Goal: Task Accomplishment & Management: Manage account settings

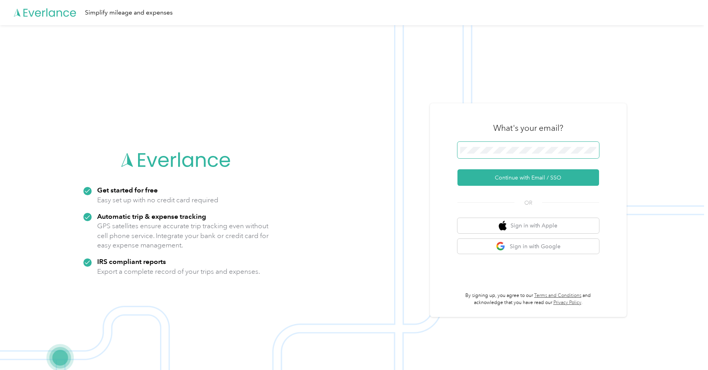
click at [496, 156] on span at bounding box center [528, 150] width 142 height 17
click at [516, 145] on span at bounding box center [528, 150] width 142 height 17
click at [525, 176] on button "Continue with Email / SSO" at bounding box center [528, 177] width 142 height 17
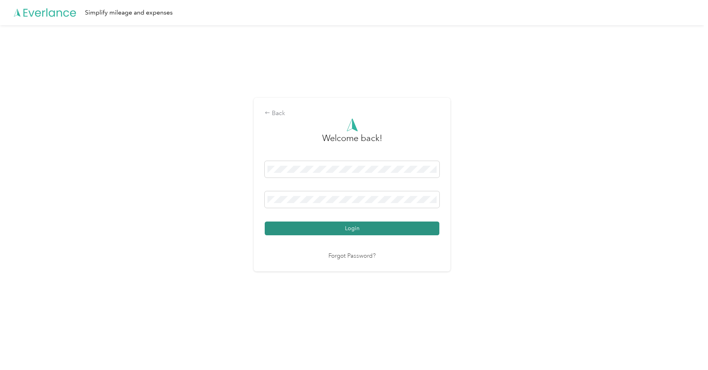
click at [346, 223] on button "Login" at bounding box center [352, 229] width 175 height 14
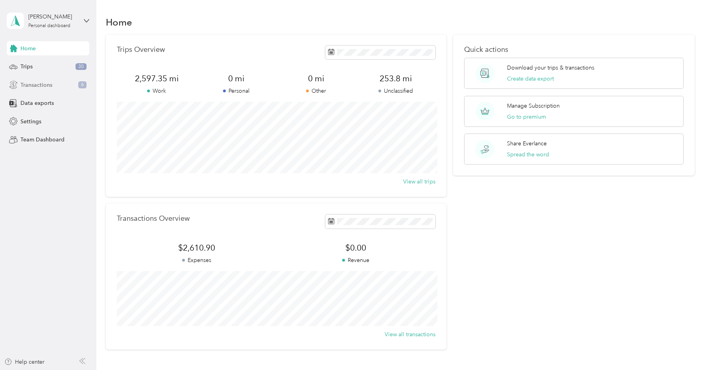
click at [54, 85] on div "Transactions 6" at bounding box center [48, 85] width 83 height 14
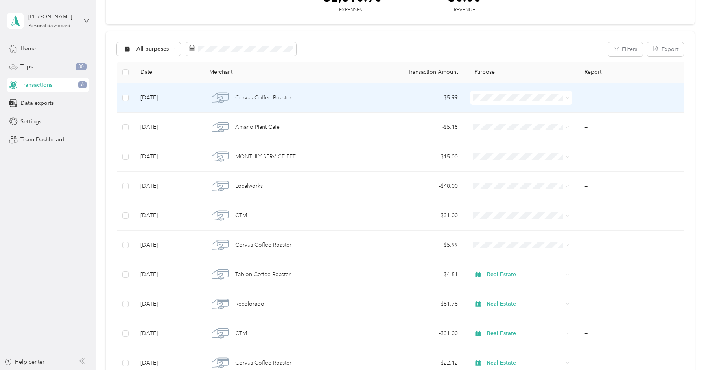
scroll to position [63, 0]
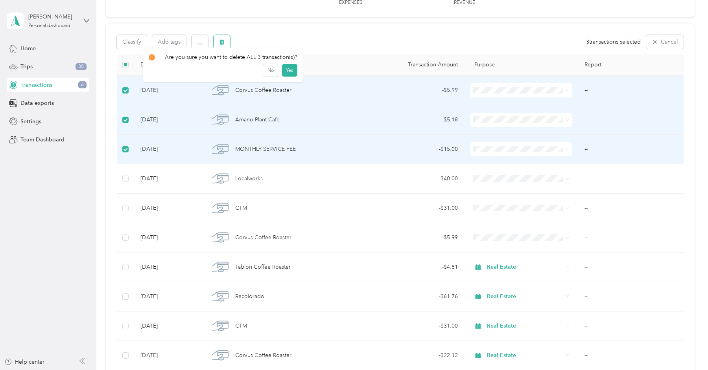
click at [223, 43] on icon "button" at bounding box center [221, 41] width 5 height 5
click at [289, 74] on button "Yes" at bounding box center [289, 74] width 15 height 13
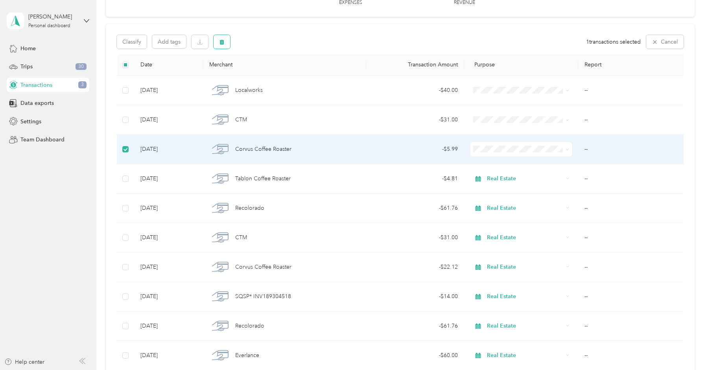
click at [223, 42] on icon "button" at bounding box center [221, 41] width 5 height 5
click at [290, 72] on button "Yes" at bounding box center [289, 74] width 15 height 13
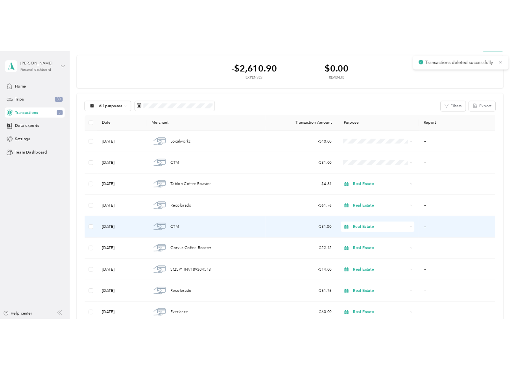
scroll to position [26, 0]
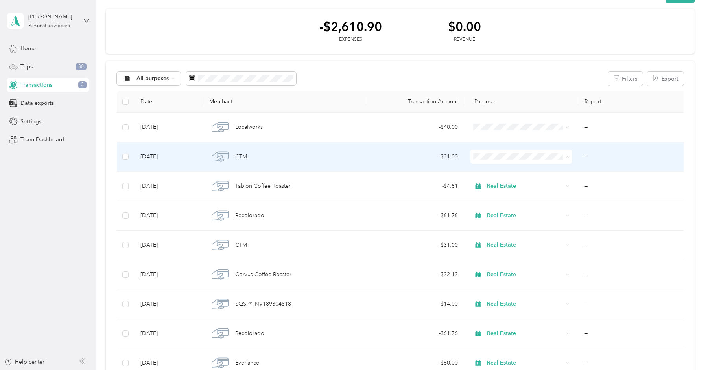
click at [508, 197] on span "Real Estate" at bounding box center [528, 199] width 77 height 8
click at [589, 157] on td "--" at bounding box center [632, 156] width 109 height 29
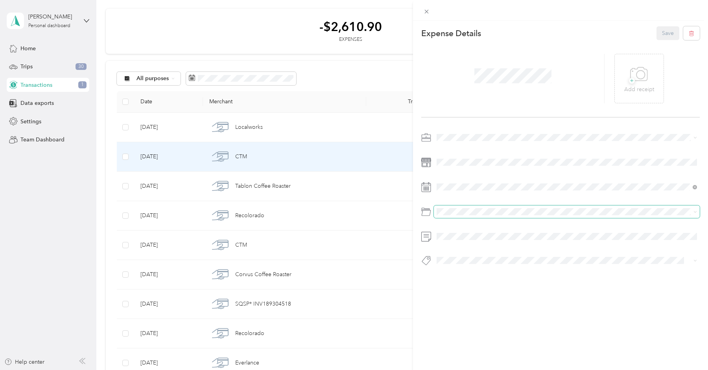
click at [513, 215] on span at bounding box center [567, 212] width 266 height 13
click at [493, 243] on span "Professional Dues and Fees" at bounding box center [473, 243] width 68 height 7
click at [666, 34] on button "Save" at bounding box center [667, 33] width 23 height 14
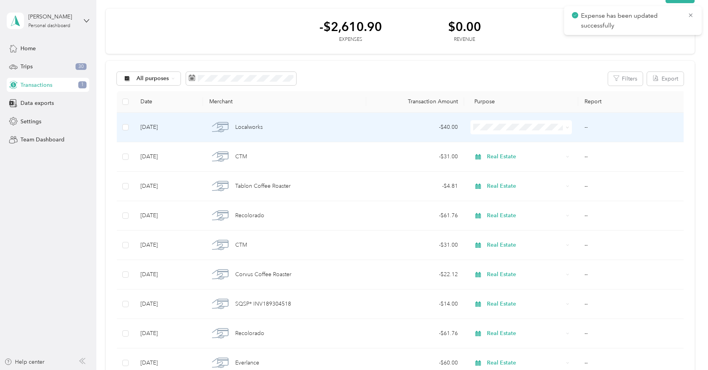
click at [564, 129] on span at bounding box center [566, 127] width 6 height 9
click at [566, 127] on icon at bounding box center [567, 128] width 4 height 4
click at [530, 170] on span "Real Estate" at bounding box center [528, 169] width 77 height 8
click at [588, 130] on td "--" at bounding box center [632, 127] width 109 height 29
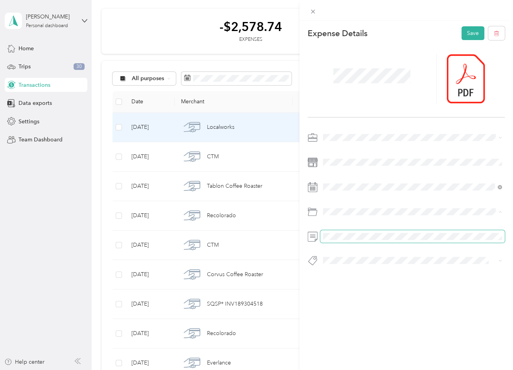
click at [372, 241] on span at bounding box center [412, 236] width 184 height 13
click at [469, 28] on button "Save" at bounding box center [472, 33] width 23 height 14
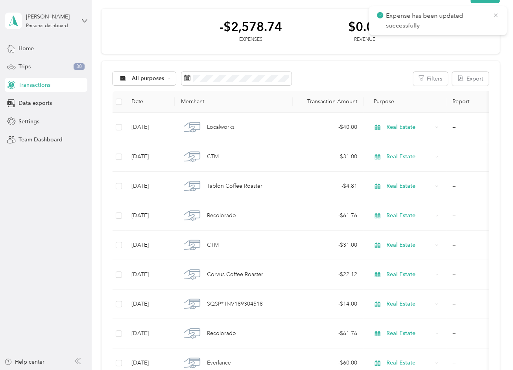
click at [495, 17] on icon at bounding box center [495, 15] width 6 height 7
click at [48, 64] on div "Trips 30" at bounding box center [46, 67] width 83 height 14
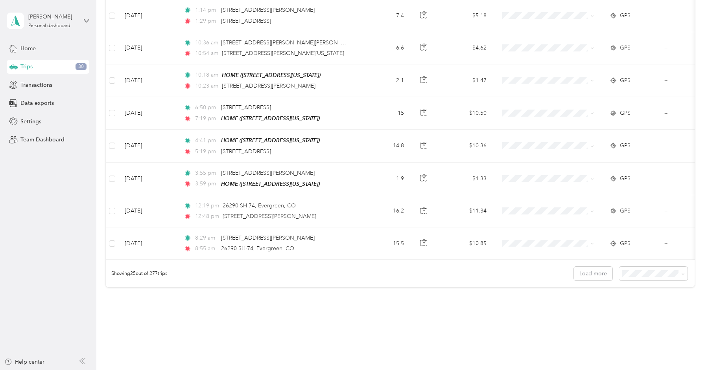
scroll to position [702, 0]
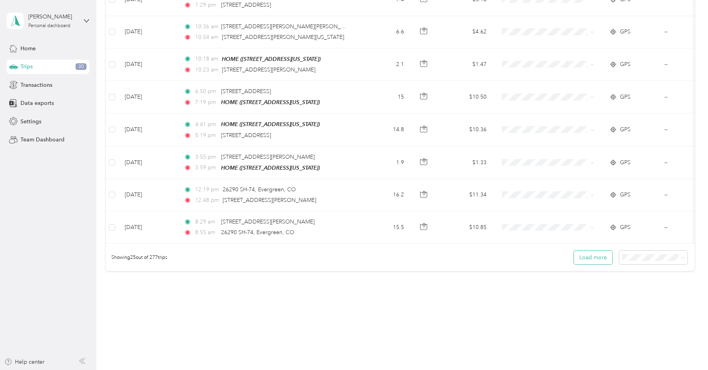
click at [603, 251] on button "Load more" at bounding box center [593, 258] width 39 height 14
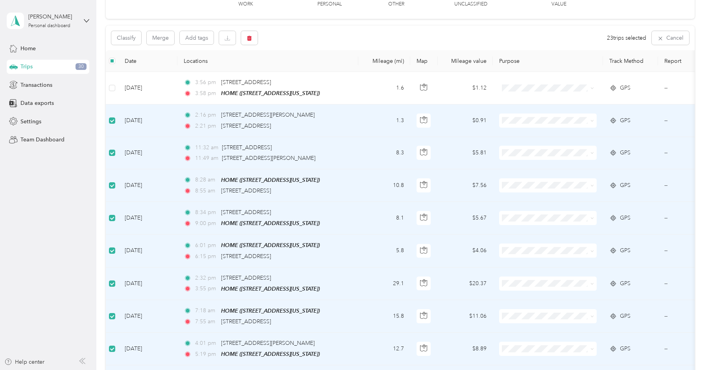
scroll to position [54, 0]
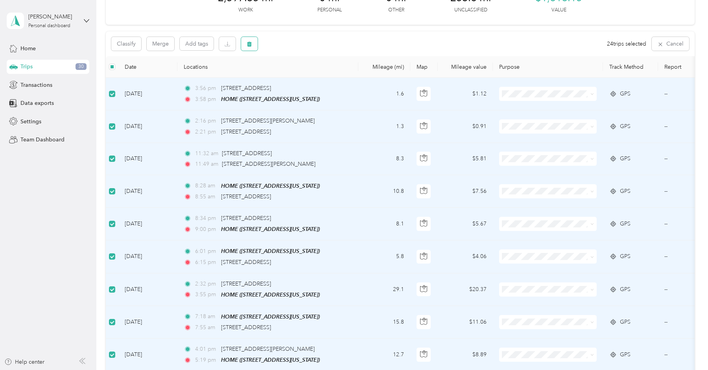
click at [249, 45] on icon "button" at bounding box center [249, 44] width 5 height 5
click at [306, 79] on button "Yes" at bounding box center [309, 76] width 15 height 13
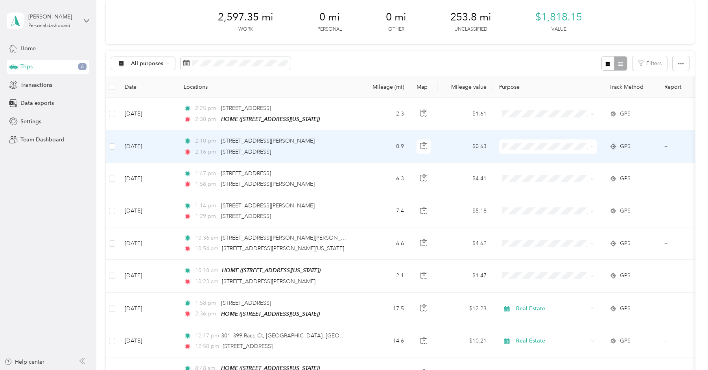
scroll to position [45, 0]
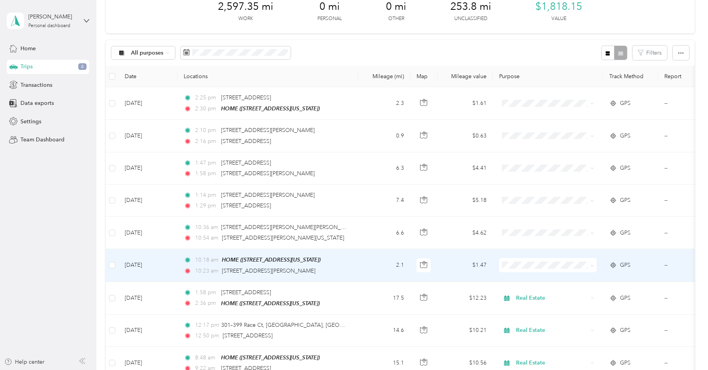
click at [666, 265] on td "--" at bounding box center [694, 265] width 72 height 33
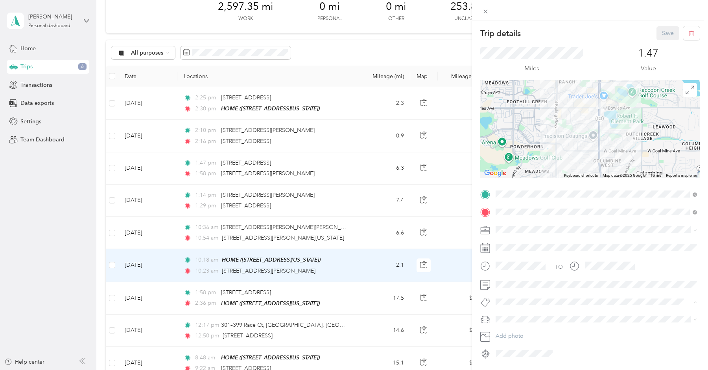
click at [614, 291] on div "TO Add photo" at bounding box center [589, 274] width 219 height 172
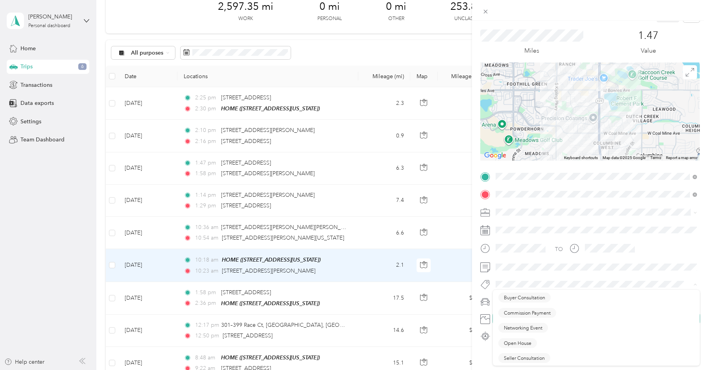
scroll to position [17, 0]
click at [672, 238] on div "TO Add photo" at bounding box center [589, 257] width 219 height 172
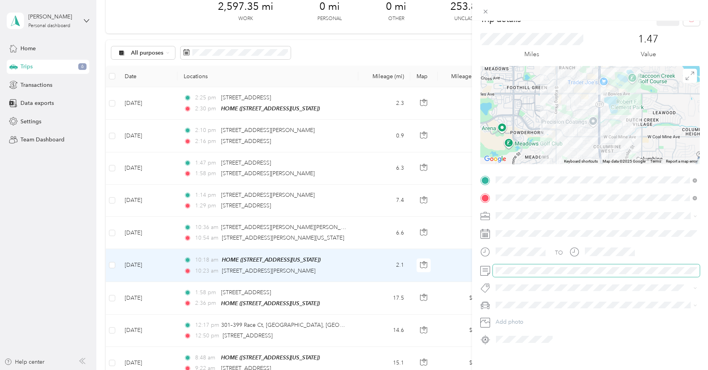
click at [551, 274] on span at bounding box center [596, 271] width 207 height 13
click at [552, 265] on span at bounding box center [596, 271] width 207 height 13
click at [671, 23] on button "Save" at bounding box center [667, 19] width 23 height 14
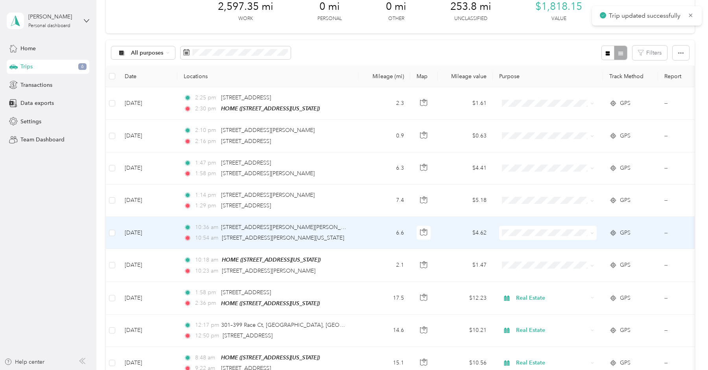
click at [666, 232] on td "--" at bounding box center [694, 233] width 72 height 32
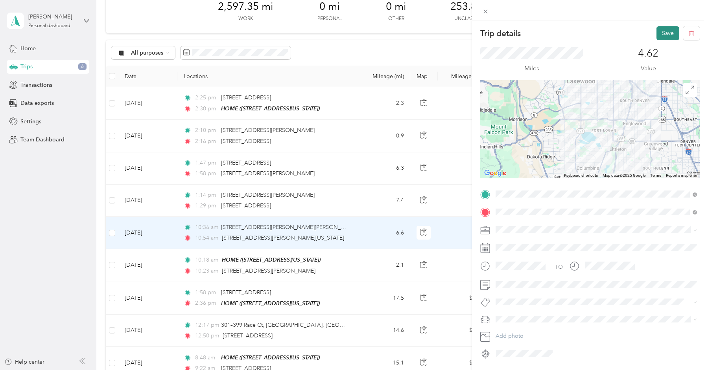
click at [667, 34] on button "Save" at bounding box center [667, 33] width 23 height 14
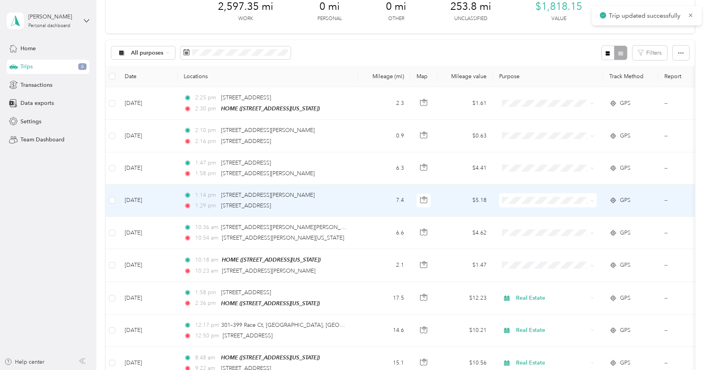
click at [668, 200] on td "--" at bounding box center [694, 201] width 72 height 32
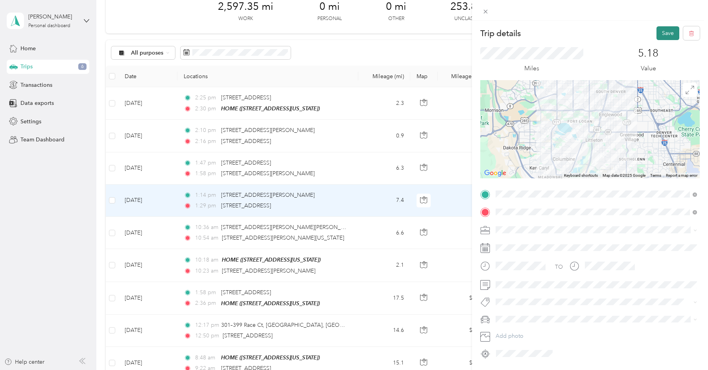
click at [667, 36] on button "Save" at bounding box center [667, 33] width 23 height 14
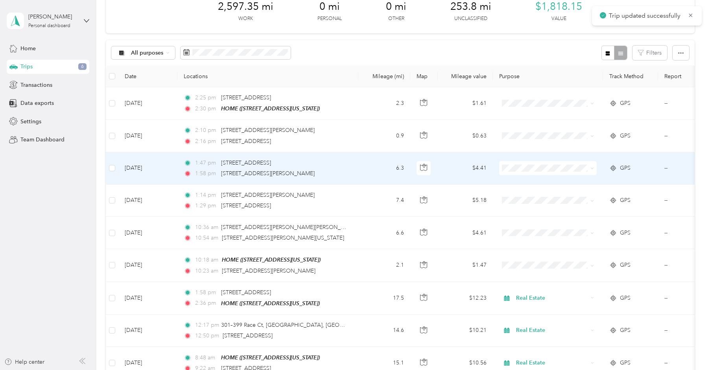
click at [667, 167] on td "--" at bounding box center [694, 169] width 72 height 32
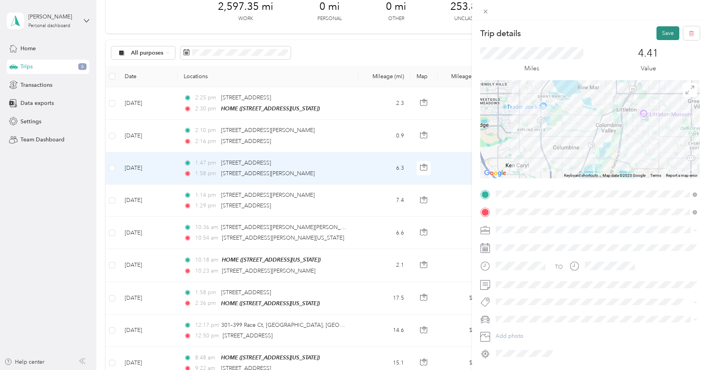
click at [669, 34] on button "Save" at bounding box center [667, 33] width 23 height 14
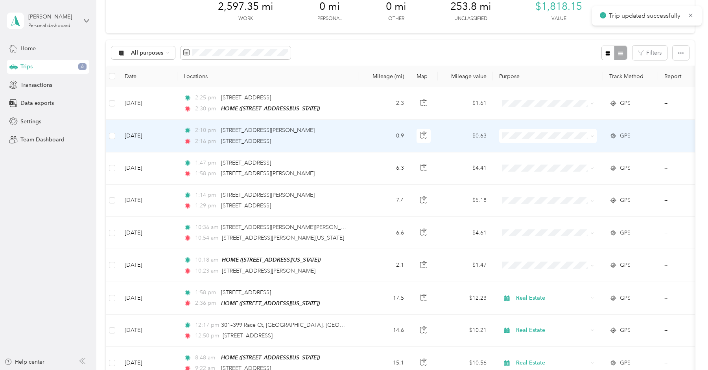
click at [663, 135] on td "--" at bounding box center [694, 136] width 72 height 32
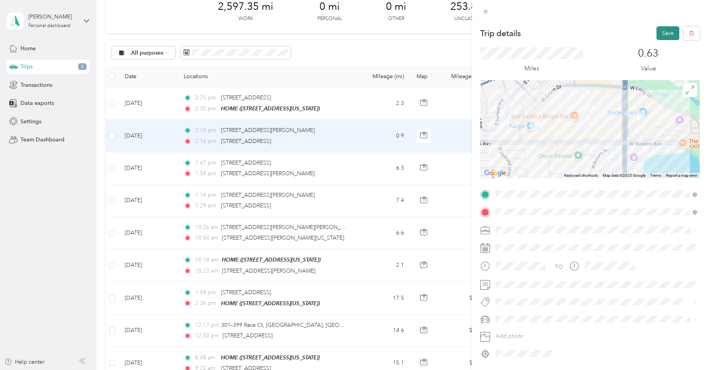
click at [669, 35] on button "Save" at bounding box center [667, 33] width 23 height 14
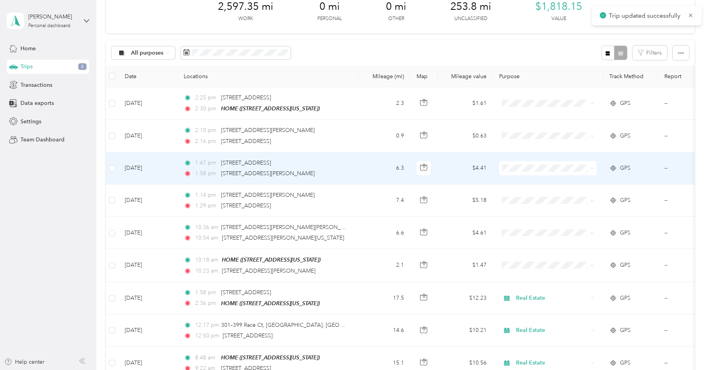
click at [665, 169] on td "--" at bounding box center [694, 169] width 72 height 32
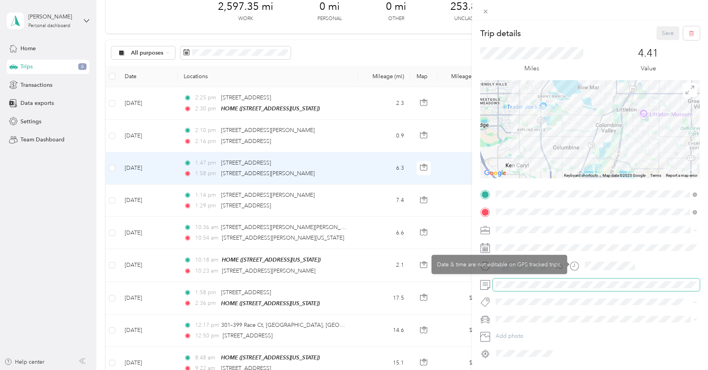
click at [567, 289] on span at bounding box center [596, 285] width 207 height 13
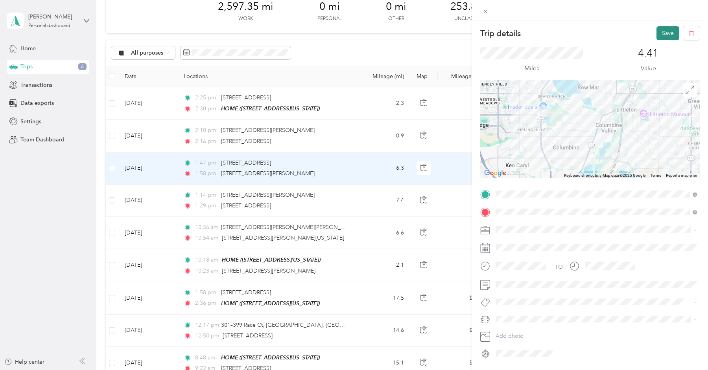
click at [670, 30] on button "Save" at bounding box center [667, 33] width 23 height 14
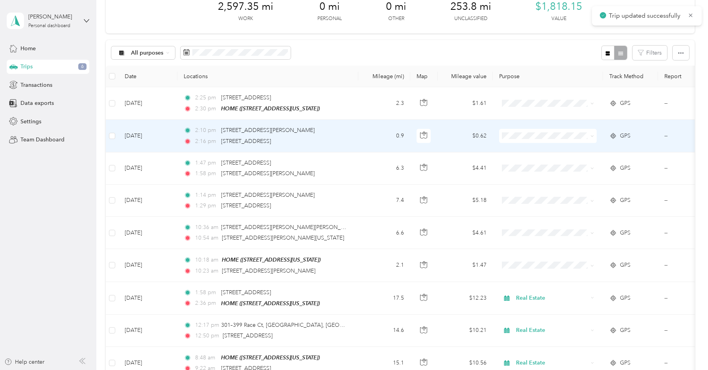
click at [667, 134] on td "--" at bounding box center [694, 136] width 72 height 32
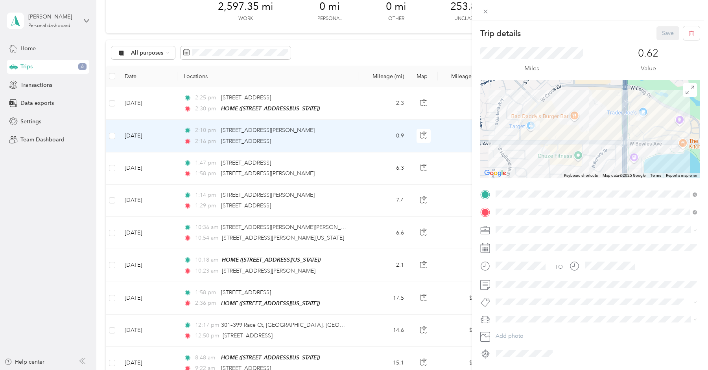
click at [354, 164] on div "Trip details Save This trip cannot be edited because it is either under review,…" at bounding box center [354, 185] width 708 height 370
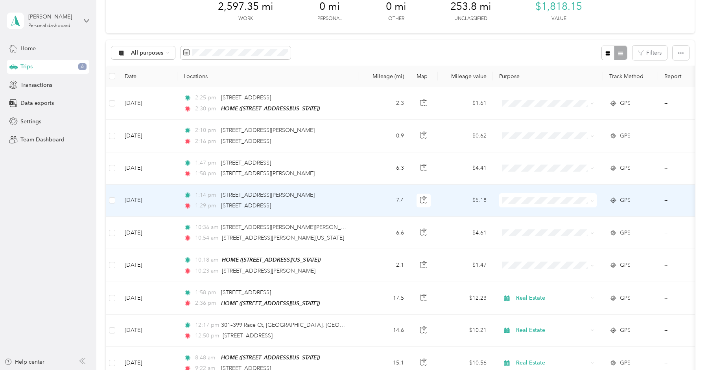
click at [668, 198] on td "--" at bounding box center [694, 201] width 72 height 32
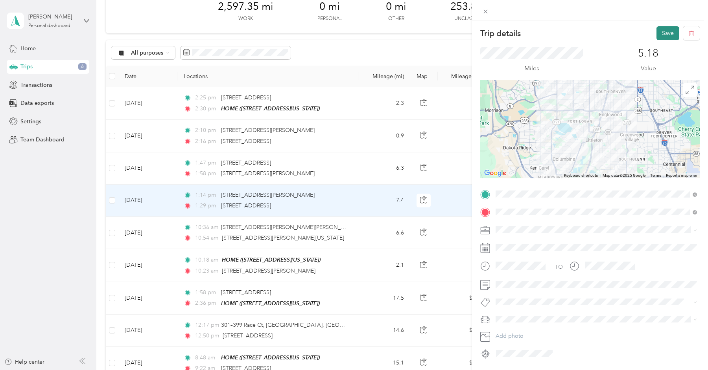
click at [669, 34] on button "Save" at bounding box center [667, 33] width 23 height 14
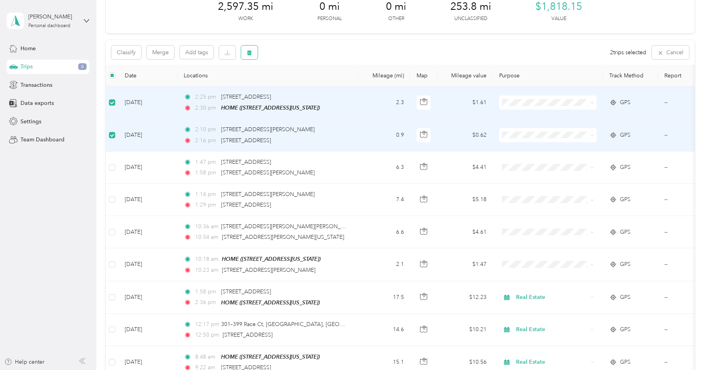
click at [251, 56] on button "button" at bounding box center [249, 53] width 17 height 14
click at [304, 85] on button "Yes" at bounding box center [307, 85] width 15 height 13
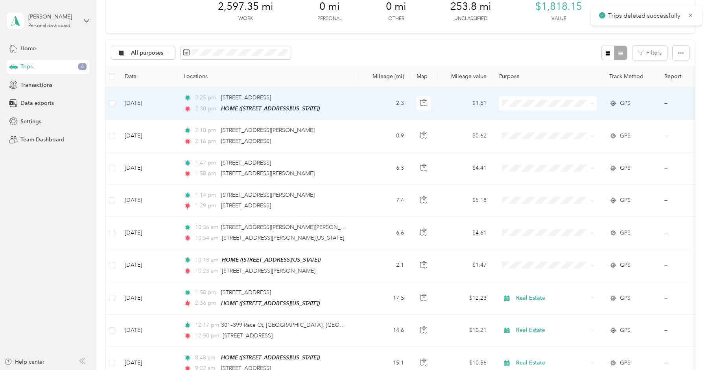
click at [589, 102] on span at bounding box center [590, 103] width 6 height 9
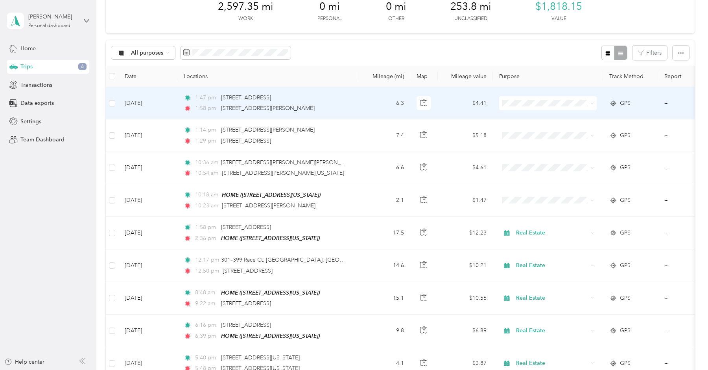
click at [591, 105] on icon at bounding box center [592, 104] width 4 height 4
click at [563, 144] on span "Real Estate" at bounding box center [555, 145] width 73 height 8
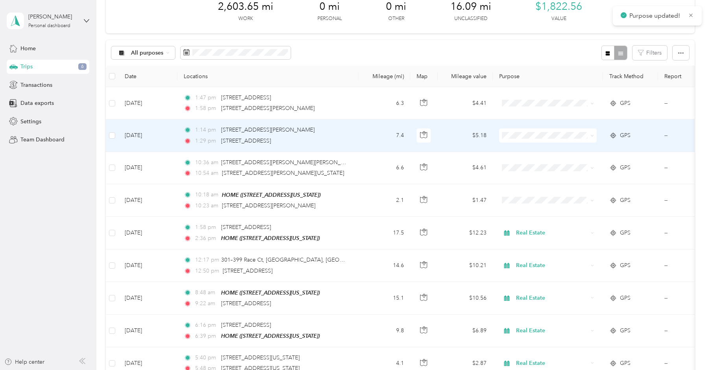
click at [592, 135] on icon at bounding box center [592, 136] width 4 height 4
click at [556, 175] on span "Real Estate" at bounding box center [555, 177] width 73 height 8
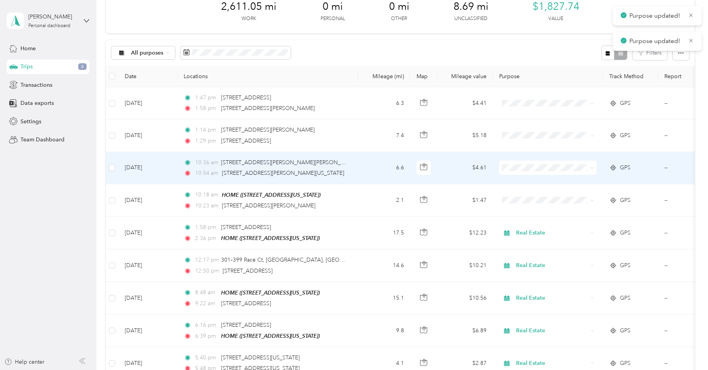
click at [591, 169] on icon at bounding box center [592, 168] width 4 height 4
click at [569, 209] on span "Real Estate" at bounding box center [555, 209] width 73 height 8
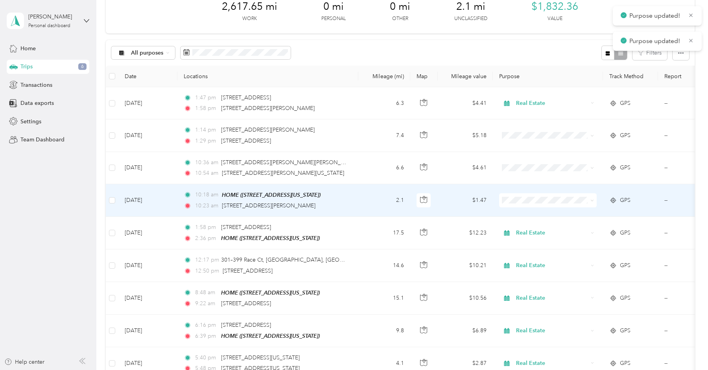
click at [592, 199] on icon at bounding box center [592, 201] width 4 height 4
click at [547, 237] on li "Real Estate" at bounding box center [548, 242] width 98 height 14
click at [593, 202] on span at bounding box center [592, 200] width 4 height 7
click at [571, 194] on span at bounding box center [548, 200] width 98 height 14
